Goal: Information Seeking & Learning: Learn about a topic

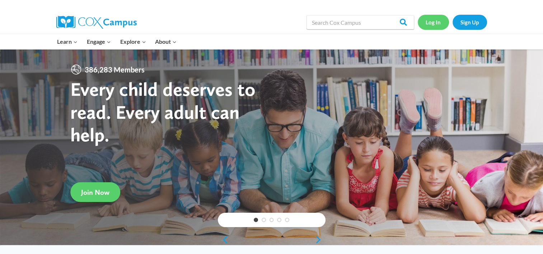
click at [437, 25] on link "Log In" at bounding box center [432, 22] width 31 height 15
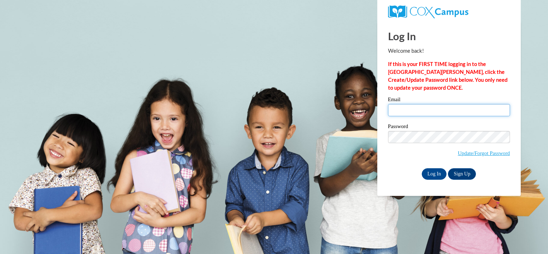
click at [409, 109] on input "Email" at bounding box center [449, 110] width 122 height 12
type input "the.art.of.organized.chaos@gmail.com"
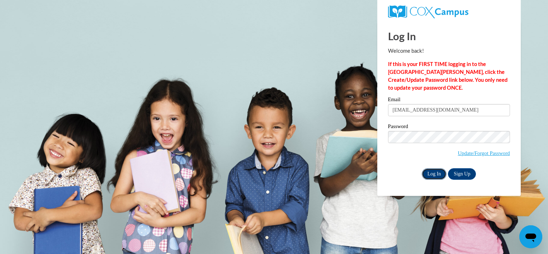
click at [437, 173] on input "Log In" at bounding box center [434, 173] width 25 height 11
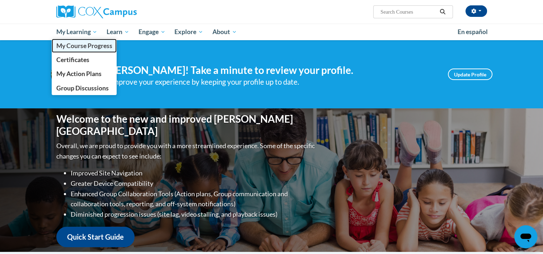
click at [80, 43] on span "My Course Progress" at bounding box center [84, 46] width 56 height 8
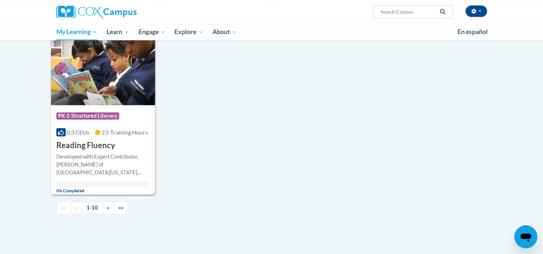
scroll to position [688, 0]
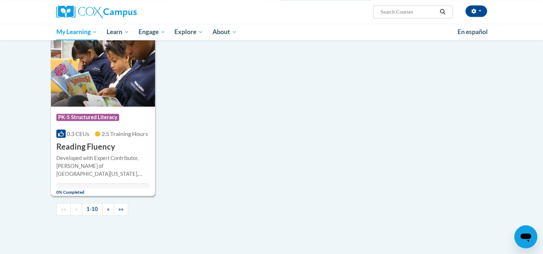
click at [130, 166] on div "Developed with Expert Contributor, [PERSON_NAME] of [GEOGRAPHIC_DATA][US_STATE]…" at bounding box center [103, 166] width 94 height 24
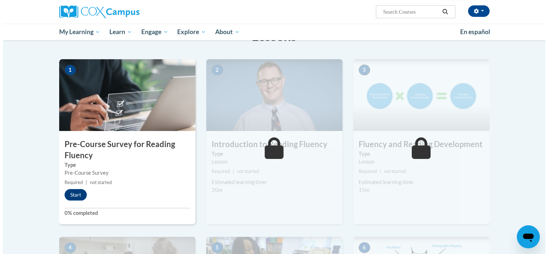
scroll to position [136, 0]
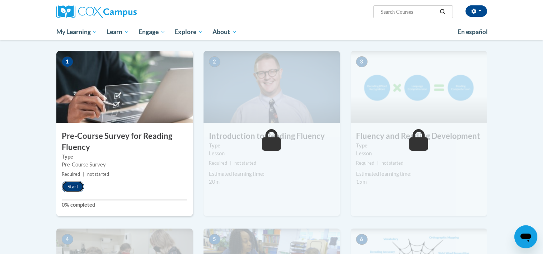
click at [74, 186] on button "Start" at bounding box center [73, 186] width 22 height 11
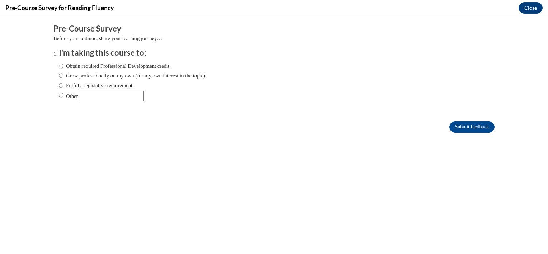
scroll to position [0, 0]
click at [59, 75] on input "Grow professionally on my own (for my own interest in the topic)." at bounding box center [61, 76] width 5 height 8
radio input "true"
click at [463, 124] on input "Submit feedback" at bounding box center [471, 126] width 45 height 11
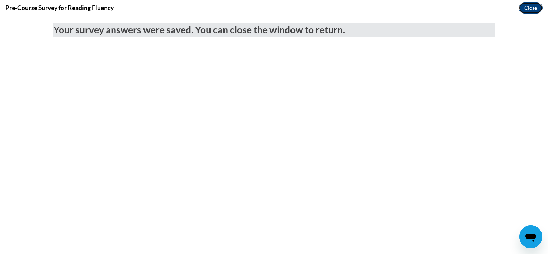
click at [531, 7] on button "Close" at bounding box center [530, 7] width 24 height 11
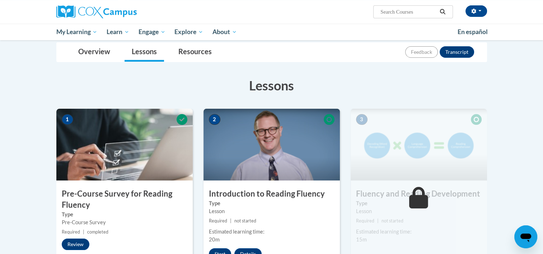
scroll to position [74, 0]
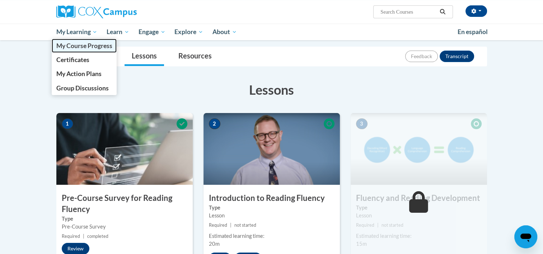
click at [81, 45] on span "My Course Progress" at bounding box center [84, 46] width 56 height 8
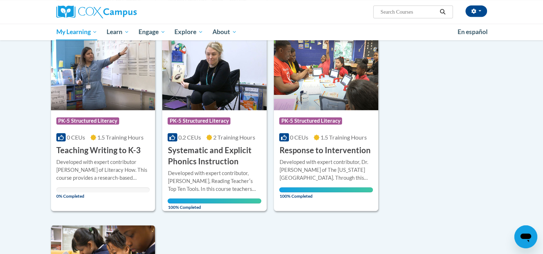
scroll to position [498, 0]
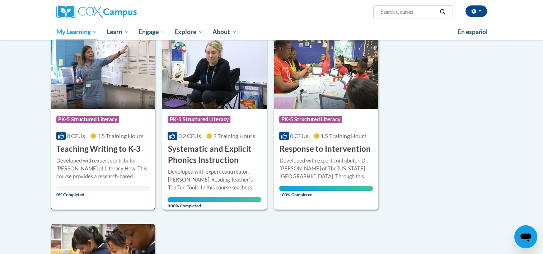
click at [72, 172] on div "Developed with expert contributor Dr. [PERSON_NAME] of Literacy How. This cours…" at bounding box center [103, 169] width 94 height 24
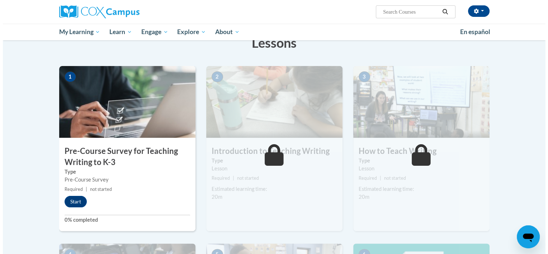
scroll to position [126, 0]
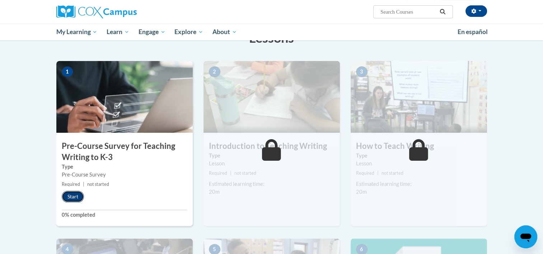
click at [75, 195] on button "Start" at bounding box center [73, 196] width 22 height 11
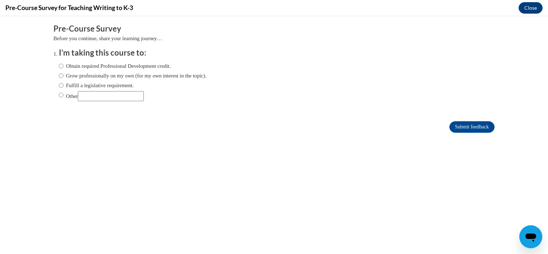
scroll to position [0, 0]
click at [59, 75] on input "Grow professionally on my own (for my own interest in the topic)." at bounding box center [61, 76] width 5 height 8
radio input "true"
click at [466, 129] on input "Submit feedback" at bounding box center [471, 126] width 45 height 11
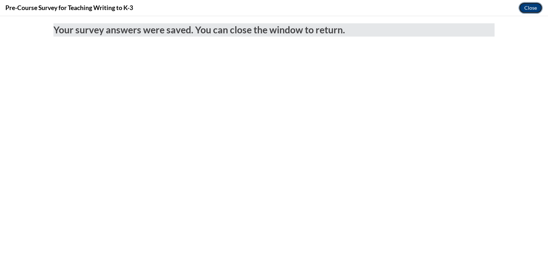
click at [529, 9] on button "Close" at bounding box center [530, 7] width 24 height 11
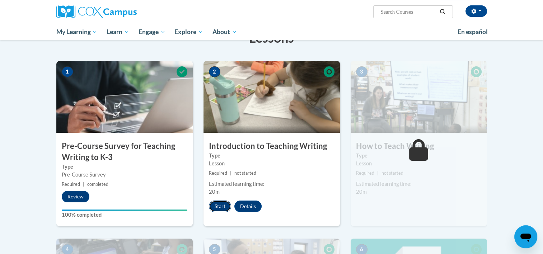
click at [222, 205] on button "Start" at bounding box center [220, 205] width 22 height 11
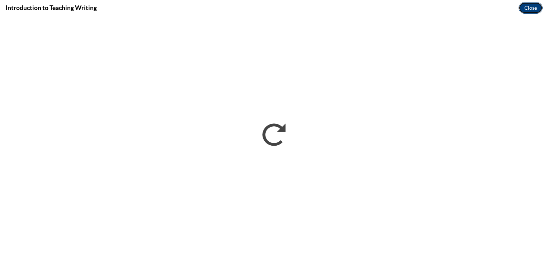
click at [530, 7] on button "Close" at bounding box center [530, 7] width 24 height 11
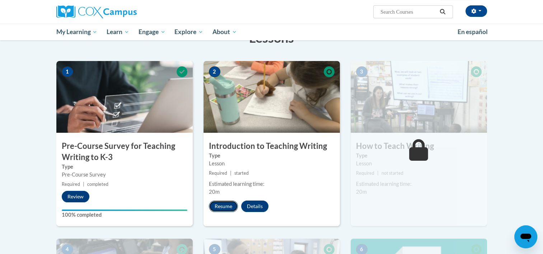
click at [225, 207] on button "Resume" at bounding box center [223, 205] width 29 height 11
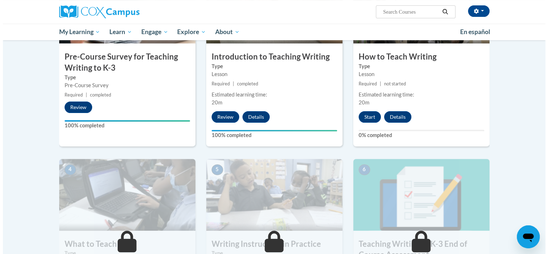
scroll to position [217, 0]
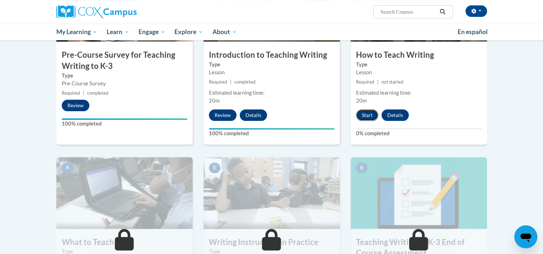
click at [370, 115] on button "Start" at bounding box center [367, 114] width 22 height 11
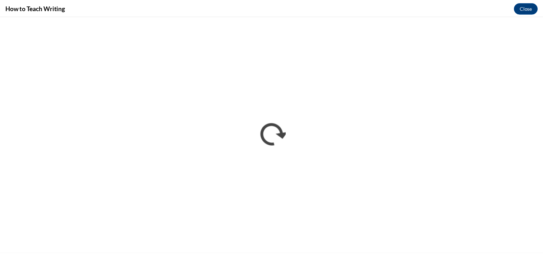
scroll to position [0, 0]
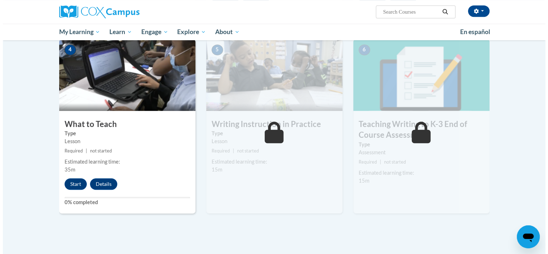
scroll to position [354, 0]
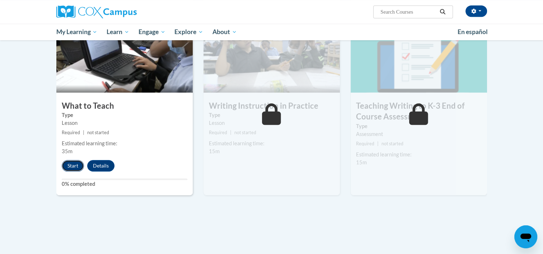
click at [73, 165] on button "Start" at bounding box center [73, 165] width 22 height 11
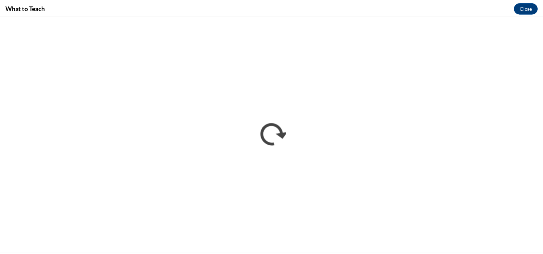
scroll to position [0, 0]
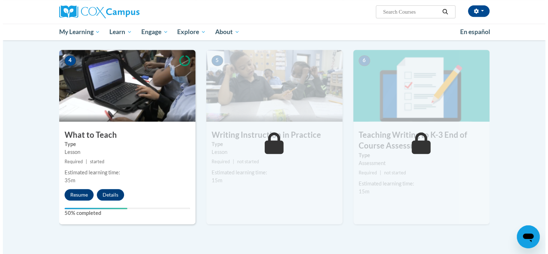
scroll to position [347, 0]
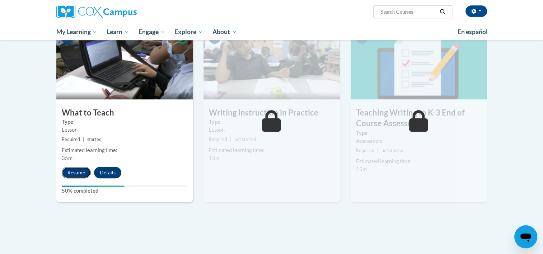
click at [80, 174] on button "Resume" at bounding box center [76, 172] width 29 height 11
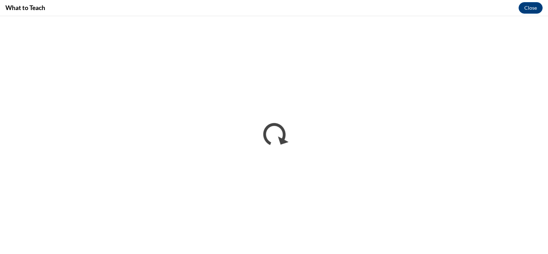
scroll to position [0, 0]
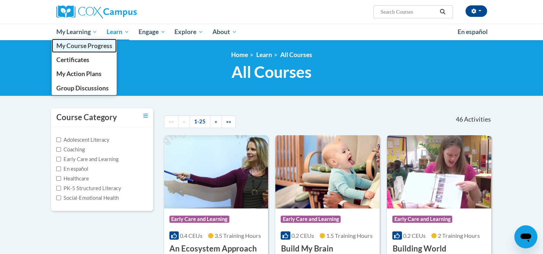
click at [81, 46] on span "My Course Progress" at bounding box center [84, 46] width 56 height 8
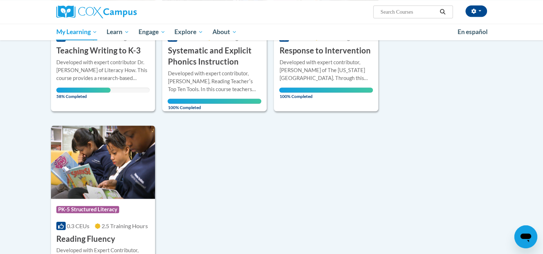
scroll to position [597, 0]
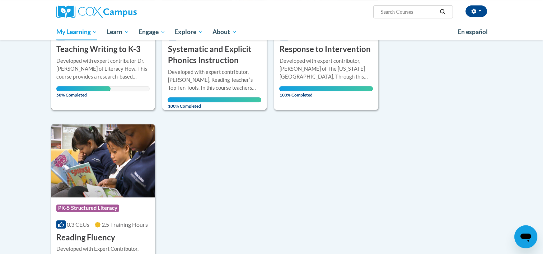
click at [121, 65] on div "Developed with expert contributor Dr. [PERSON_NAME] of Literacy How. This cours…" at bounding box center [103, 69] width 94 height 24
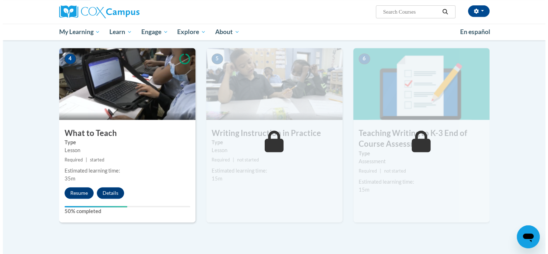
scroll to position [321, 0]
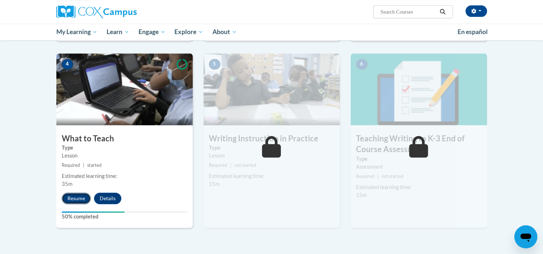
click at [80, 194] on button "Resume" at bounding box center [76, 198] width 29 height 11
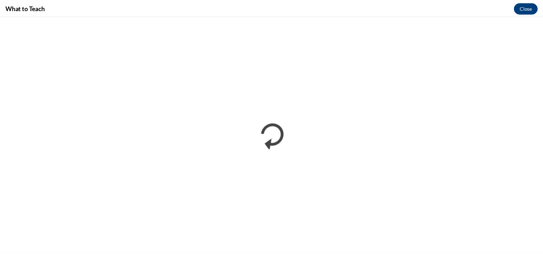
scroll to position [0, 0]
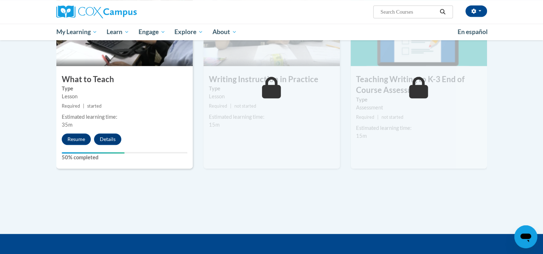
scroll to position [377, 0]
